Goal: Information Seeking & Learning: Learn about a topic

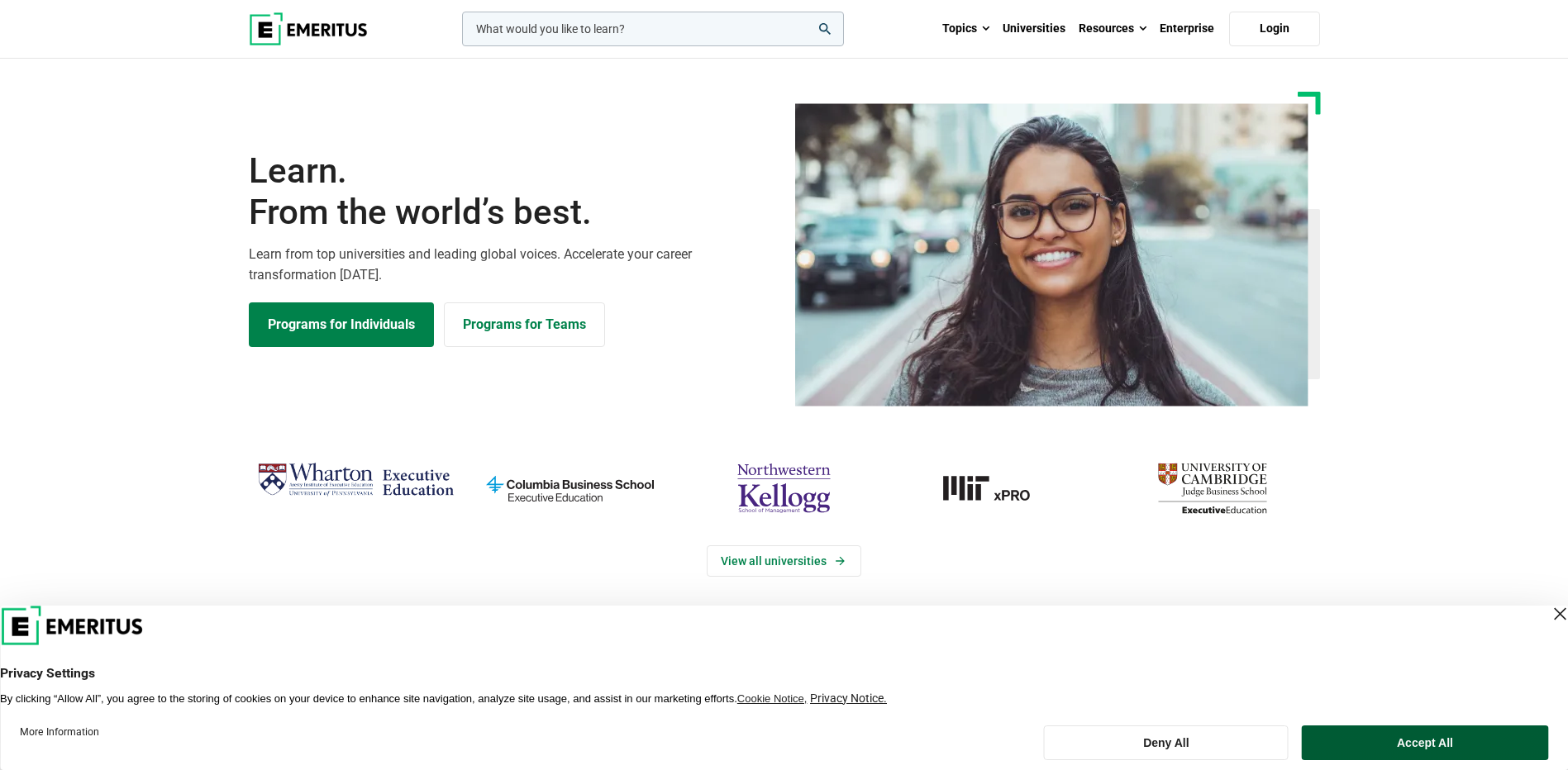
click at [1437, 750] on button "Accept All" at bounding box center [1424, 742] width 246 height 34
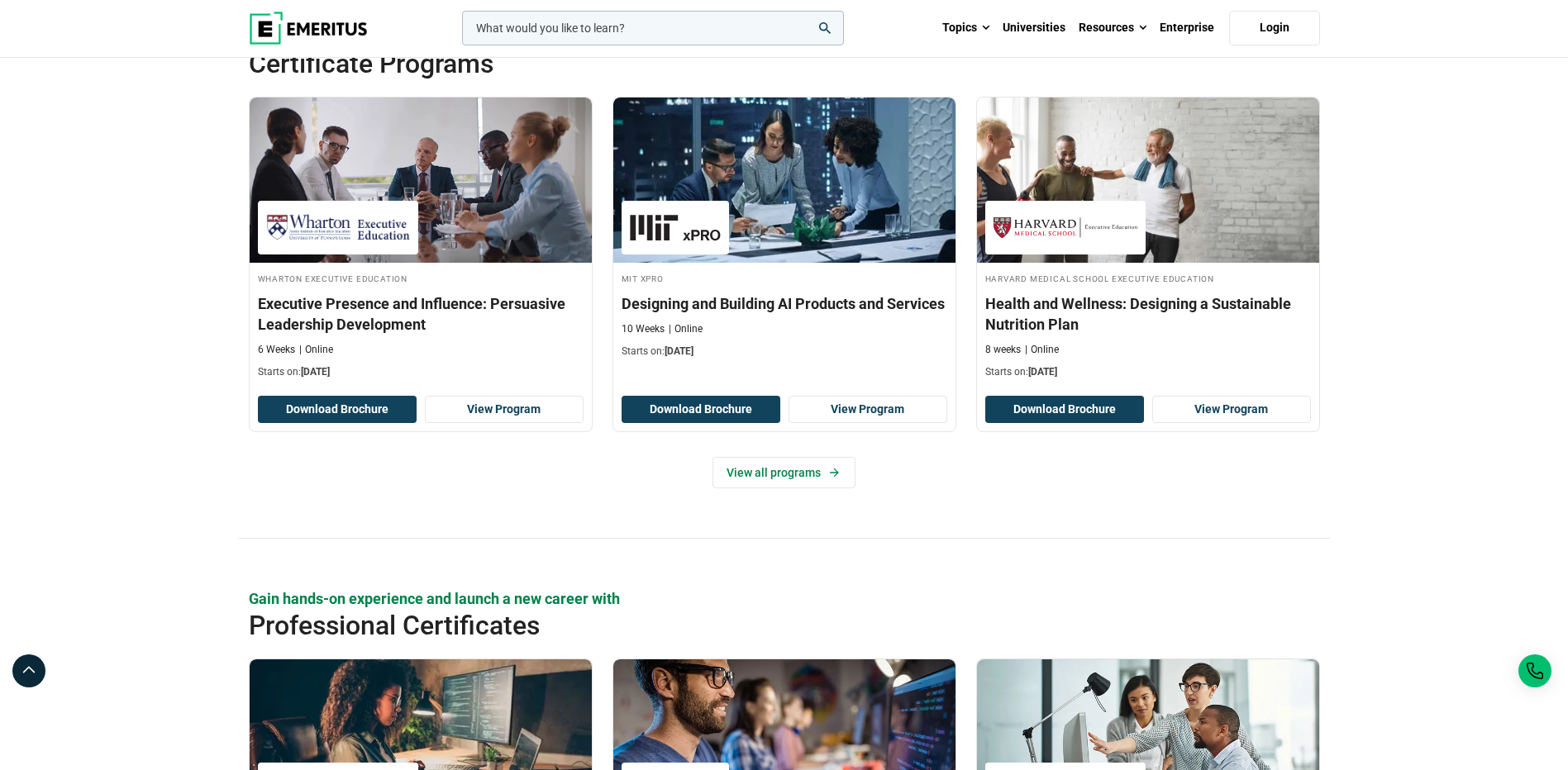
scroll to position [1735, 0]
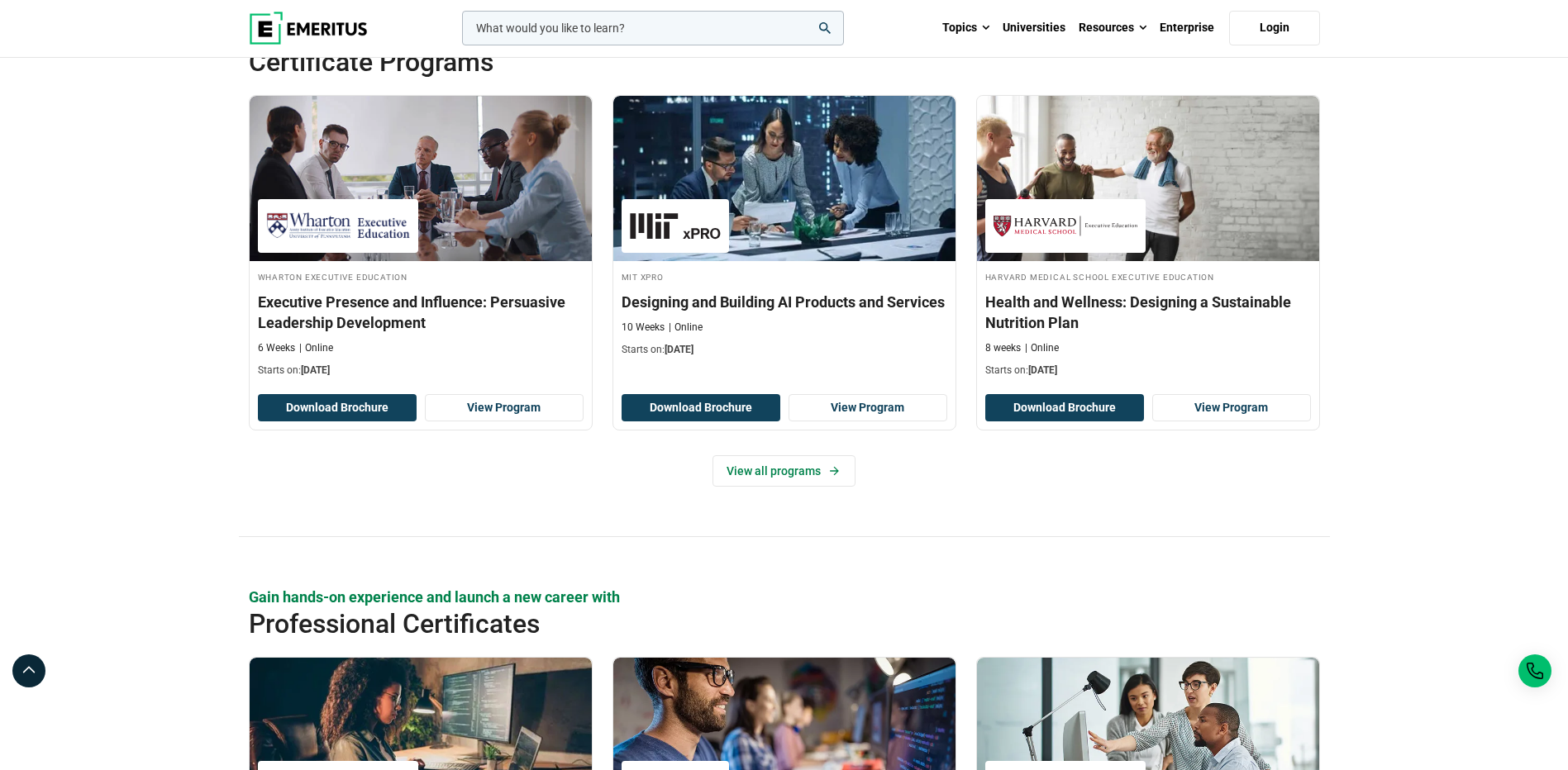
click at [281, 22] on img at bounding box center [308, 27] width 119 height 33
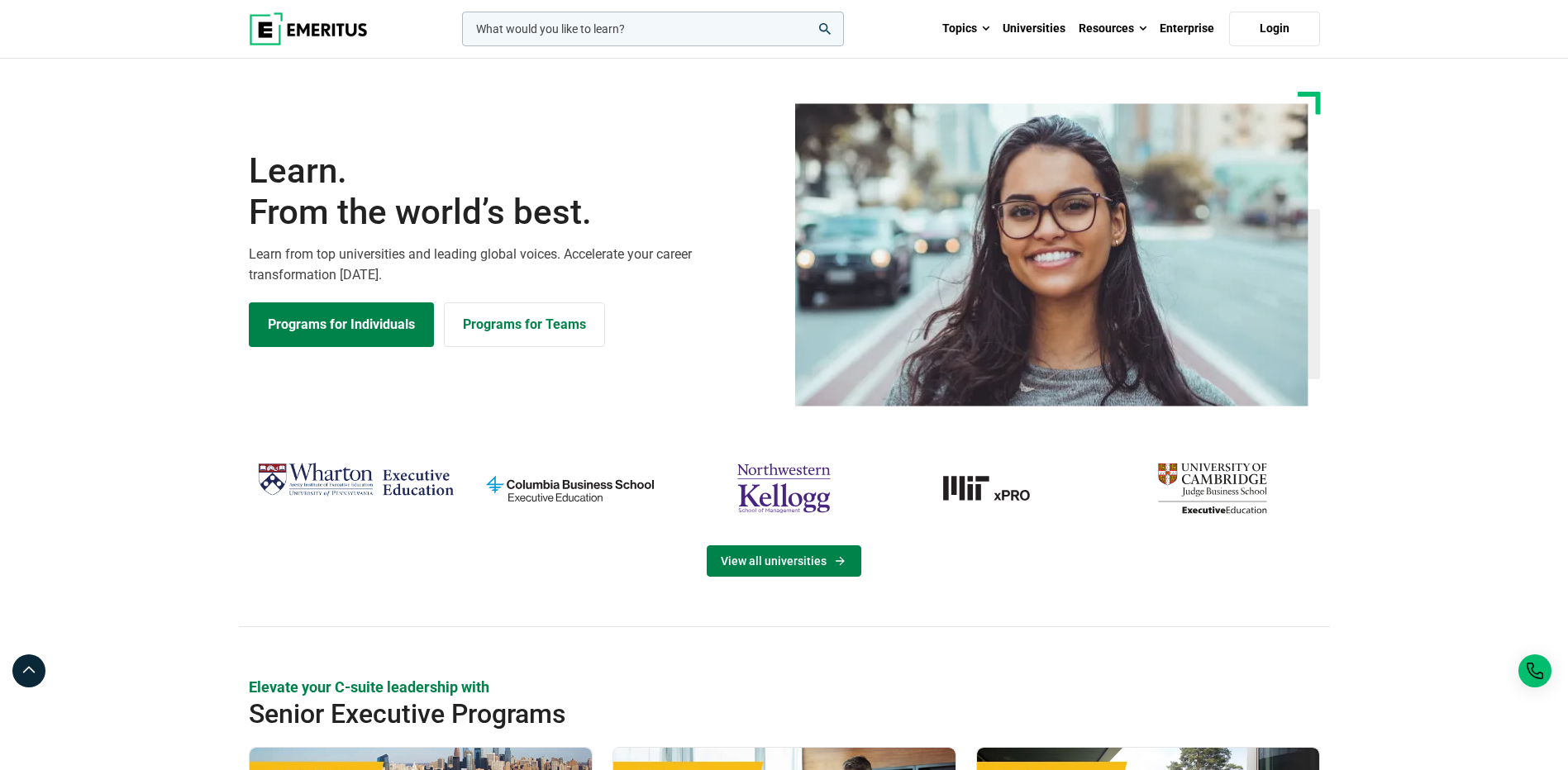
click at [829, 559] on link "View all universities" at bounding box center [784, 561] width 154 height 32
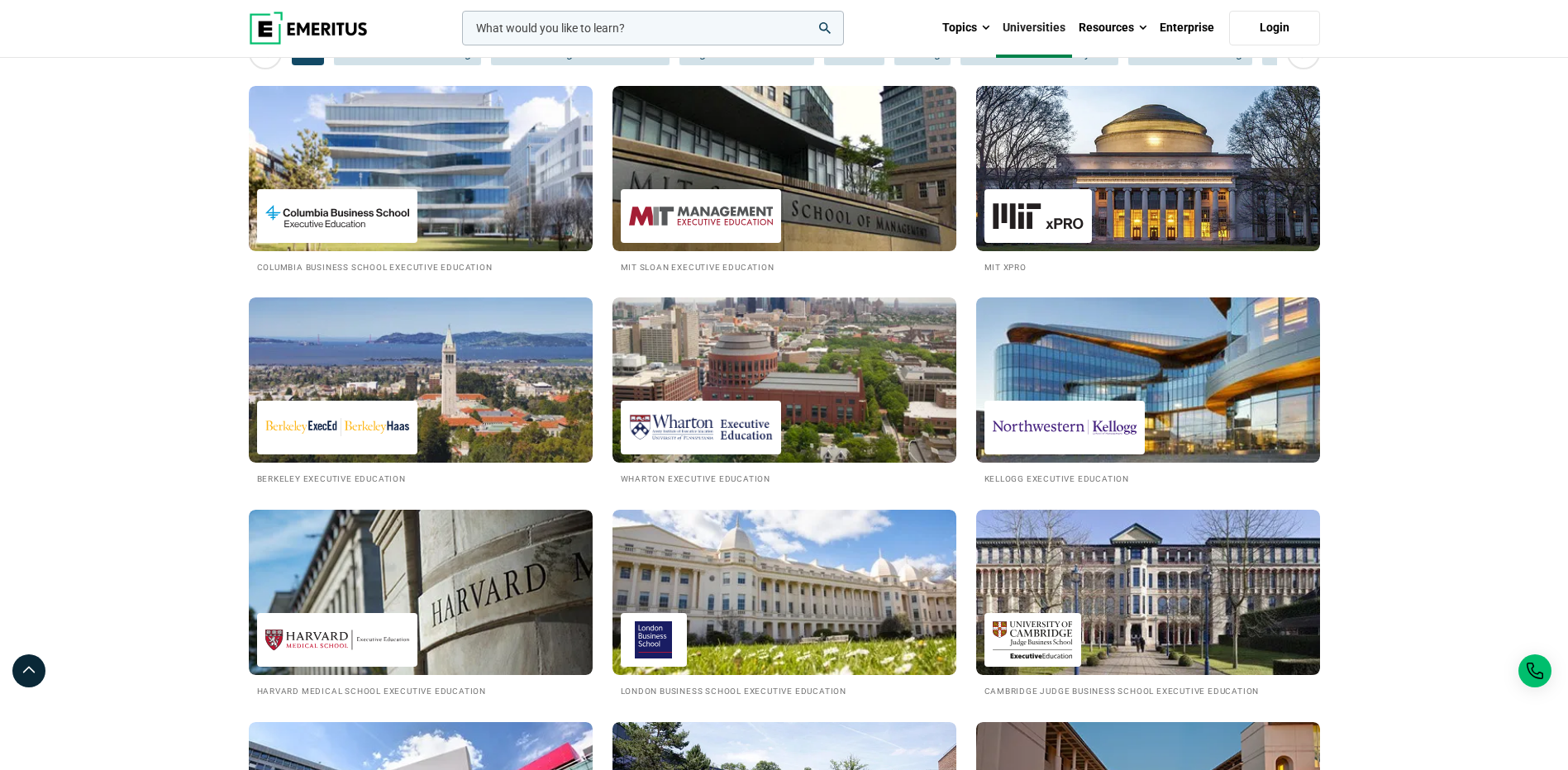
scroll to position [165, 0]
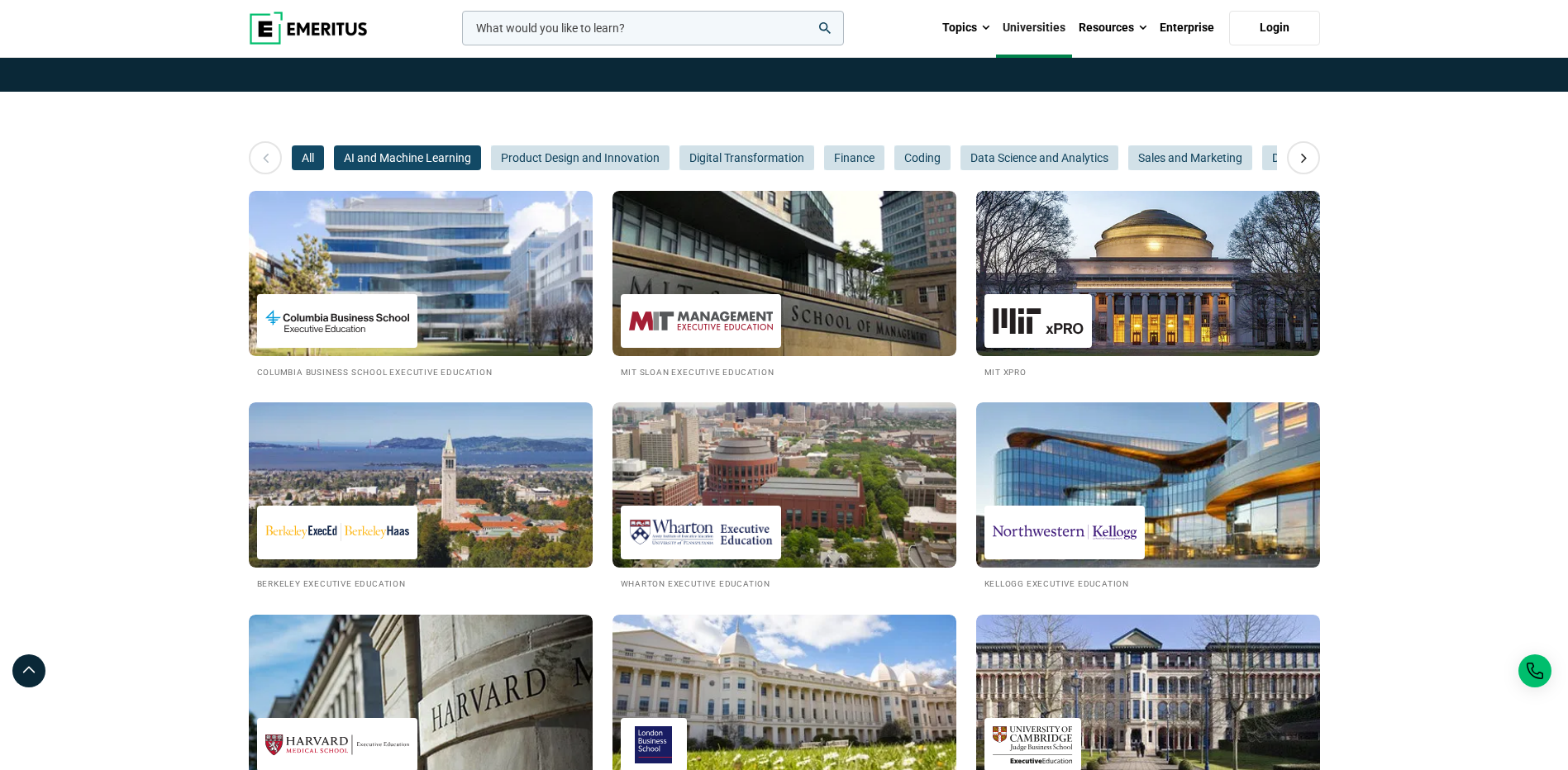
click at [416, 150] on span "AI and Machine Learning" at bounding box center [407, 158] width 147 height 25
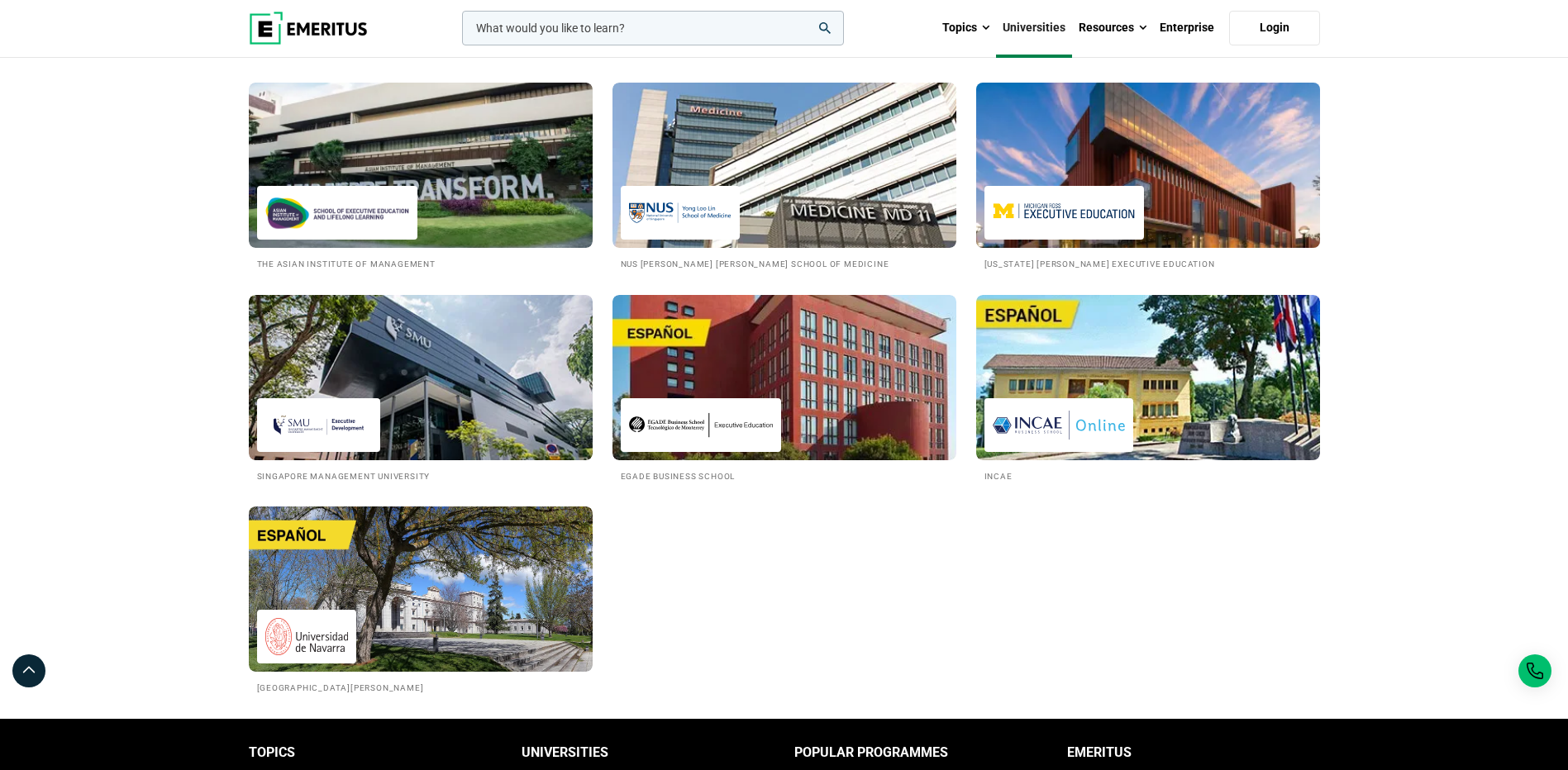
scroll to position [1156, 0]
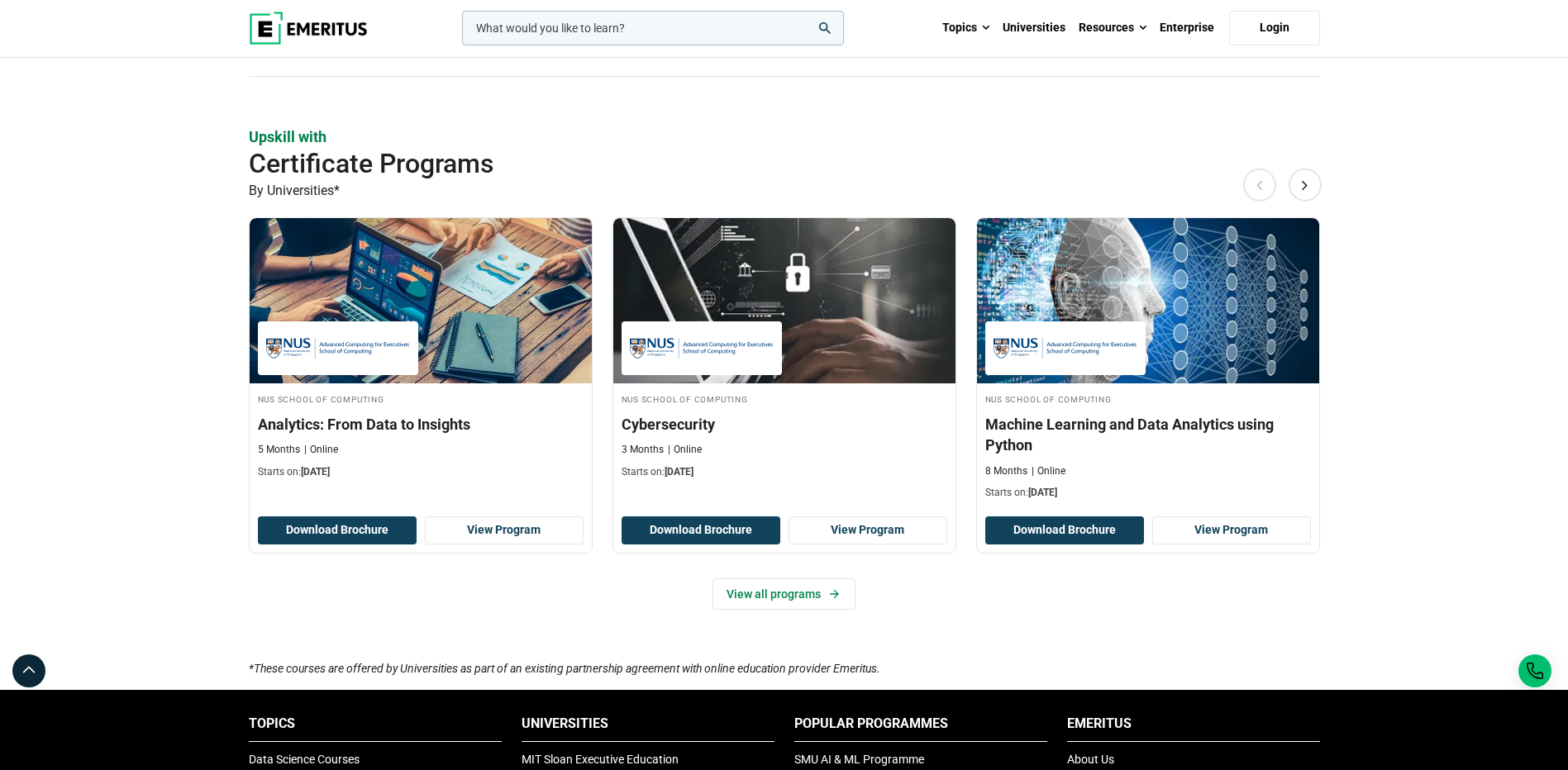
scroll to position [1074, 0]
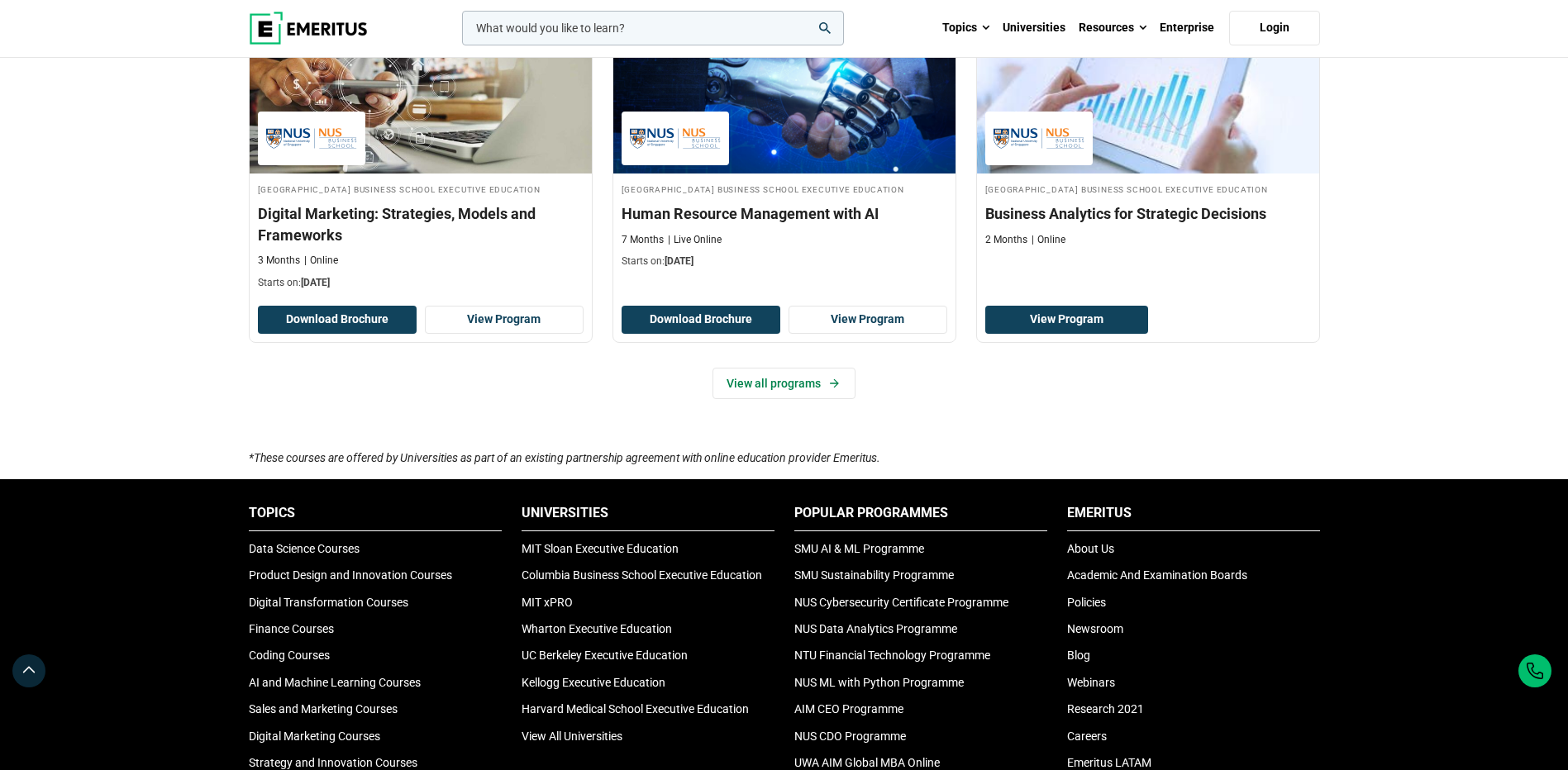
scroll to position [1239, 0]
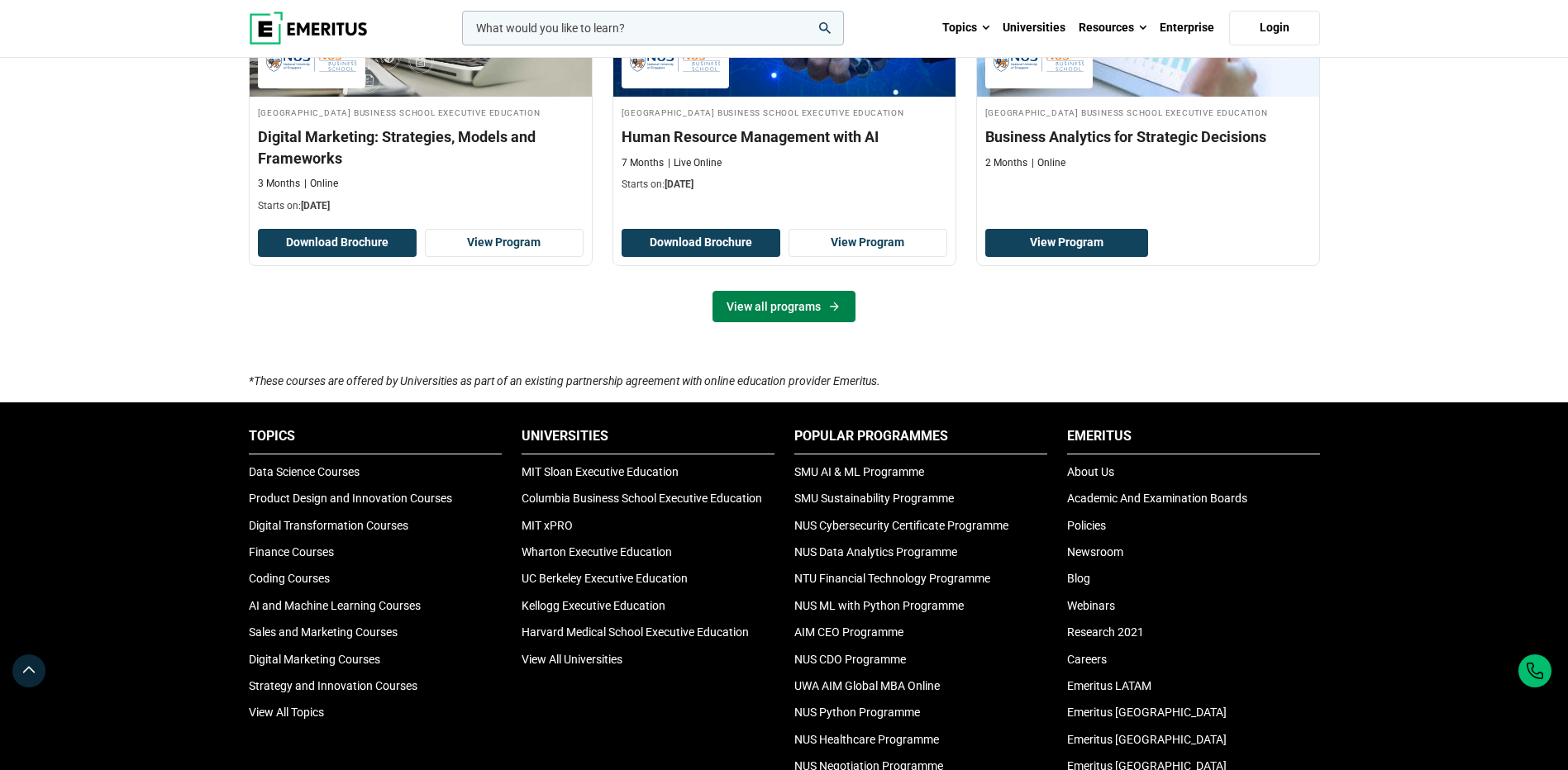
click at [752, 322] on link "View all programs" at bounding box center [784, 307] width 143 height 32
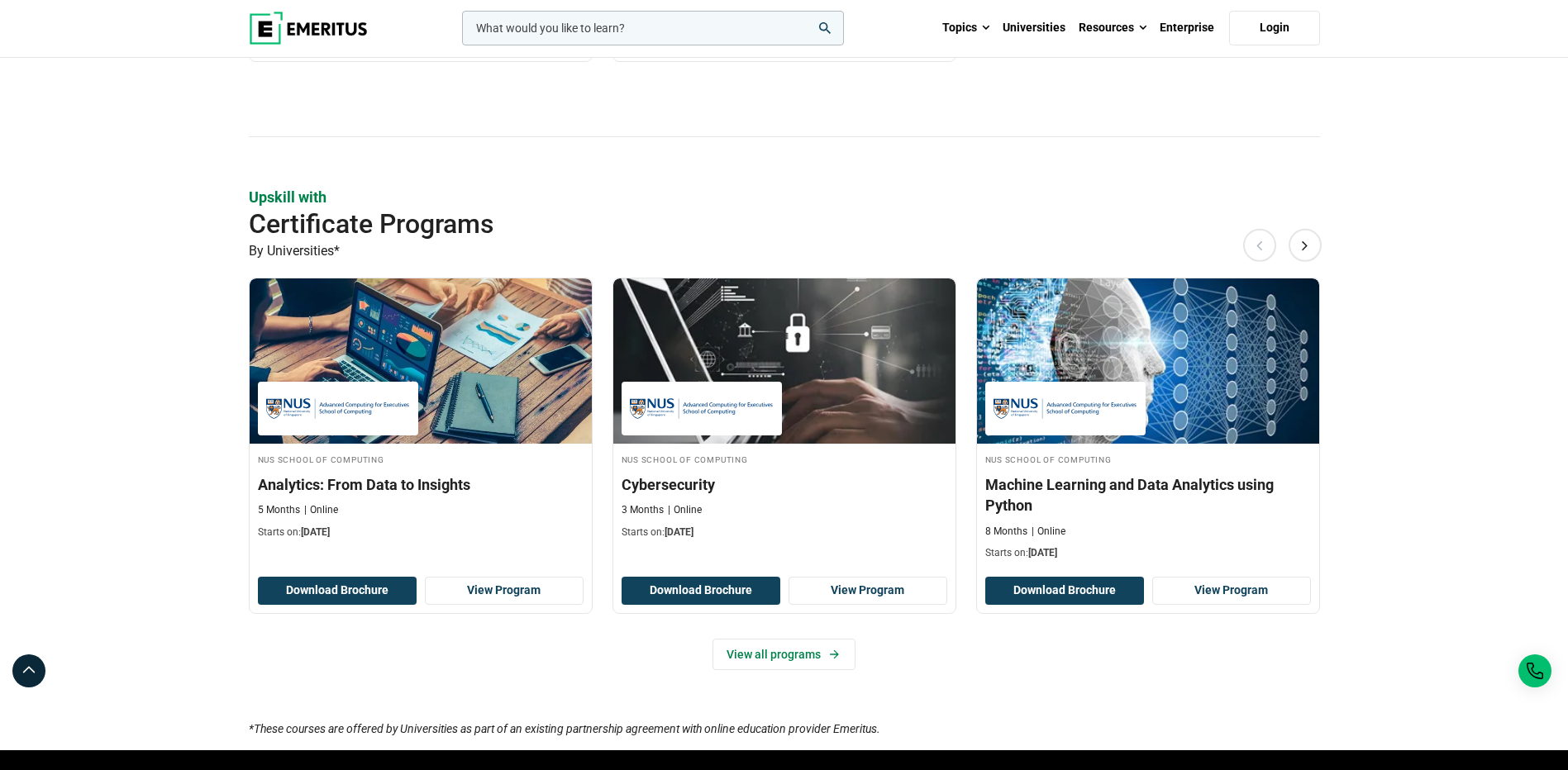
scroll to position [991, 0]
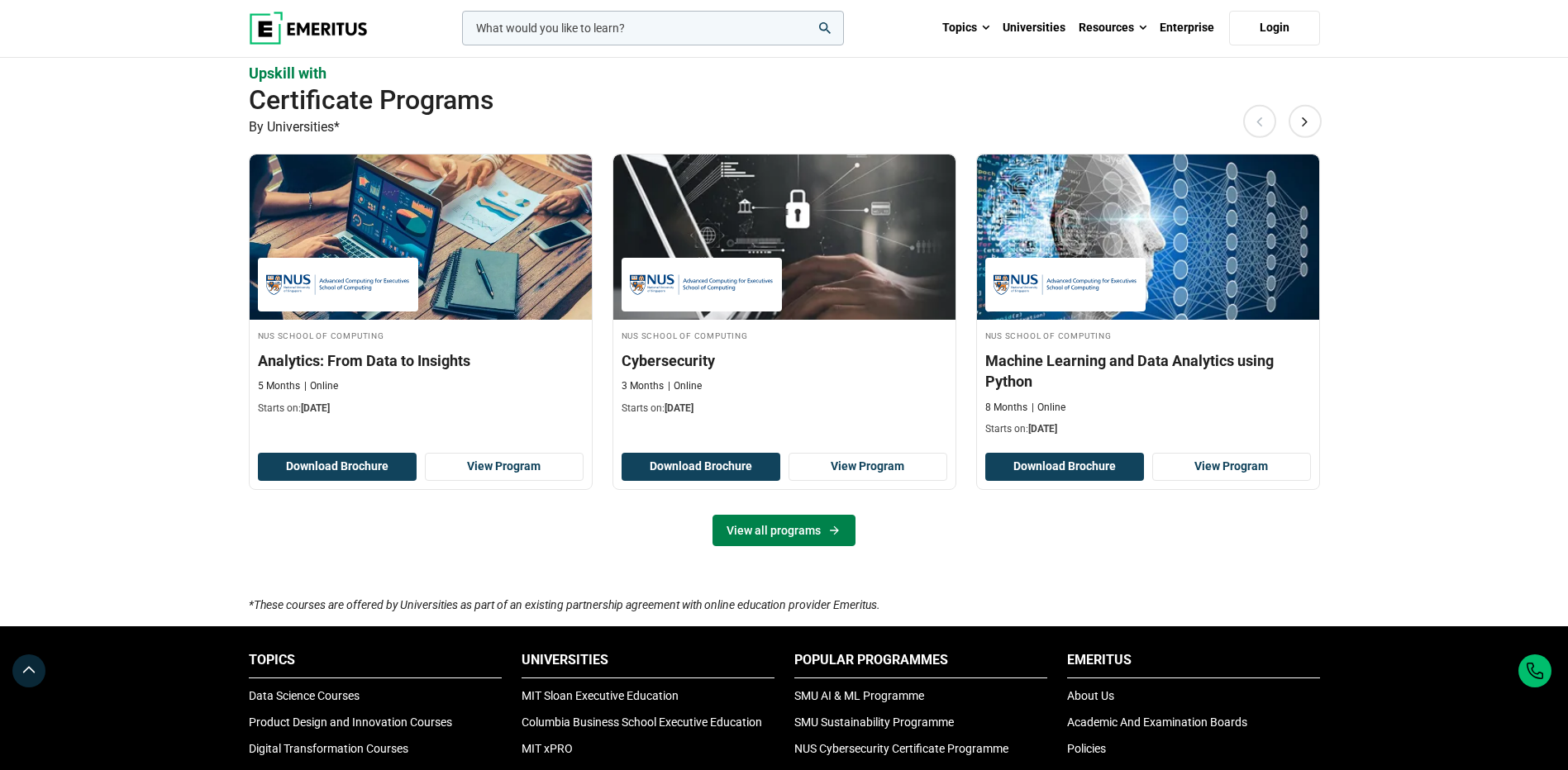
click at [784, 530] on link "View all programs" at bounding box center [784, 531] width 143 height 32
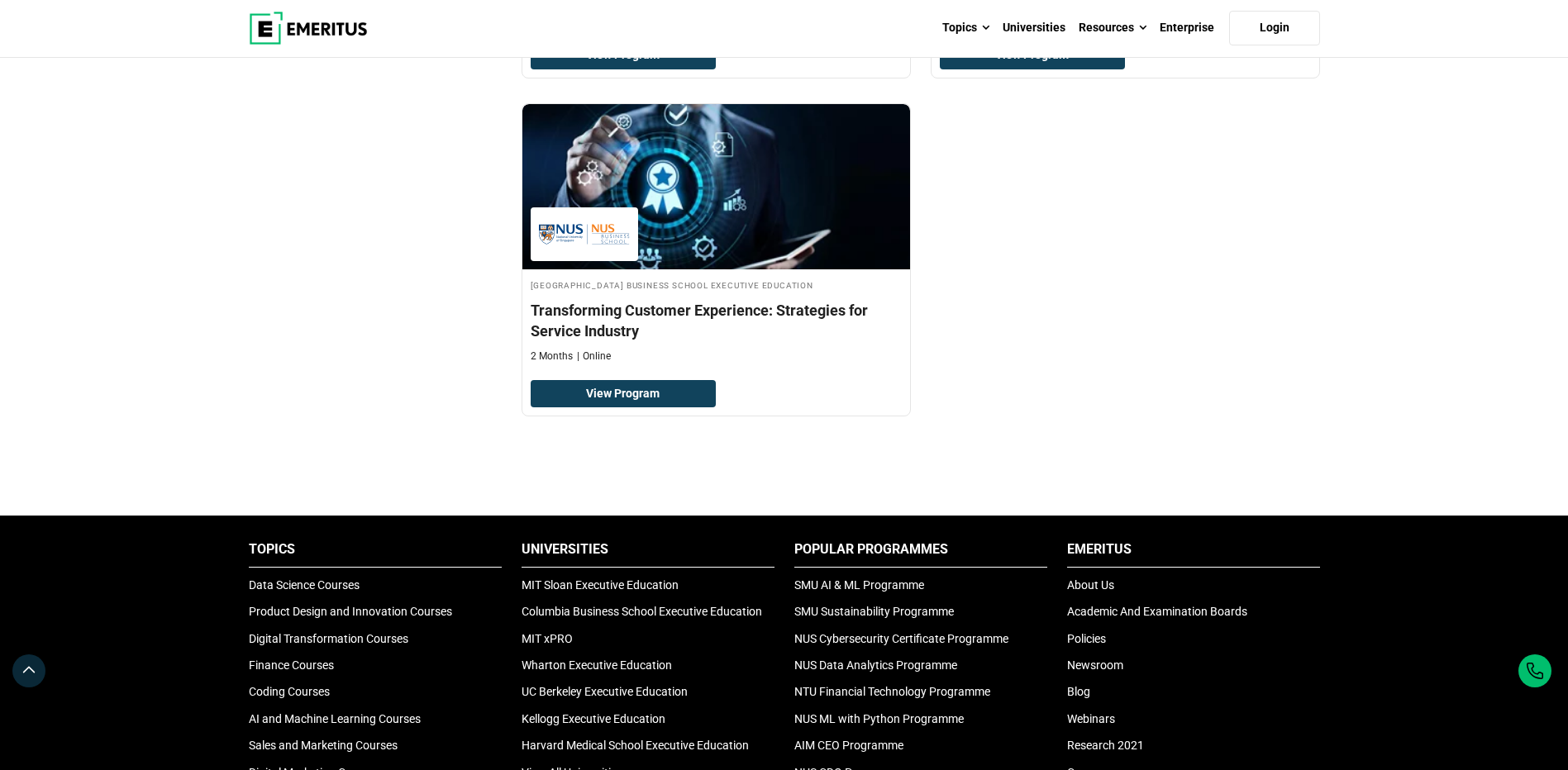
scroll to position [1239, 0]
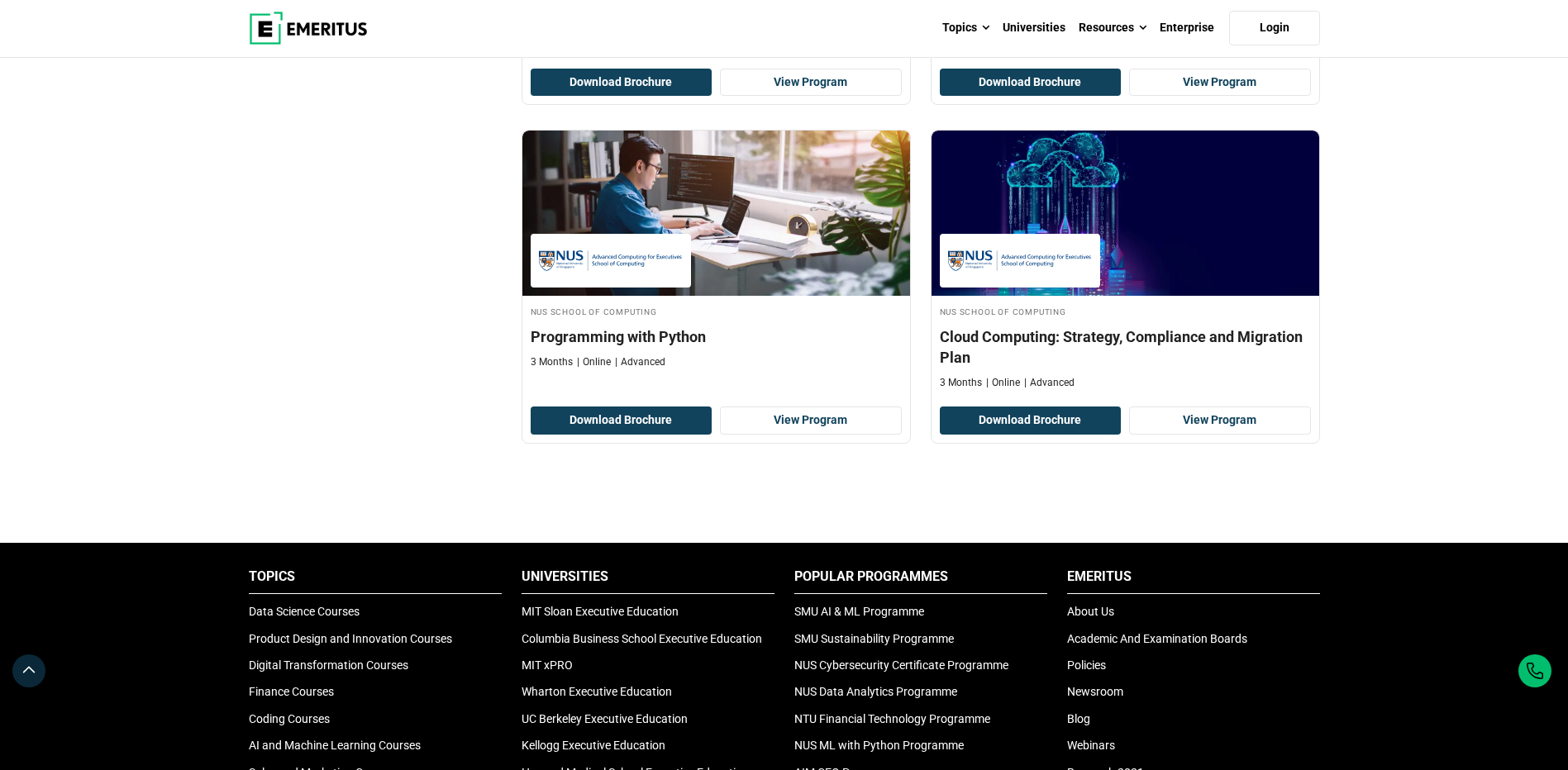
scroll to position [1239, 0]
